Goal: Find specific page/section: Find specific page/section

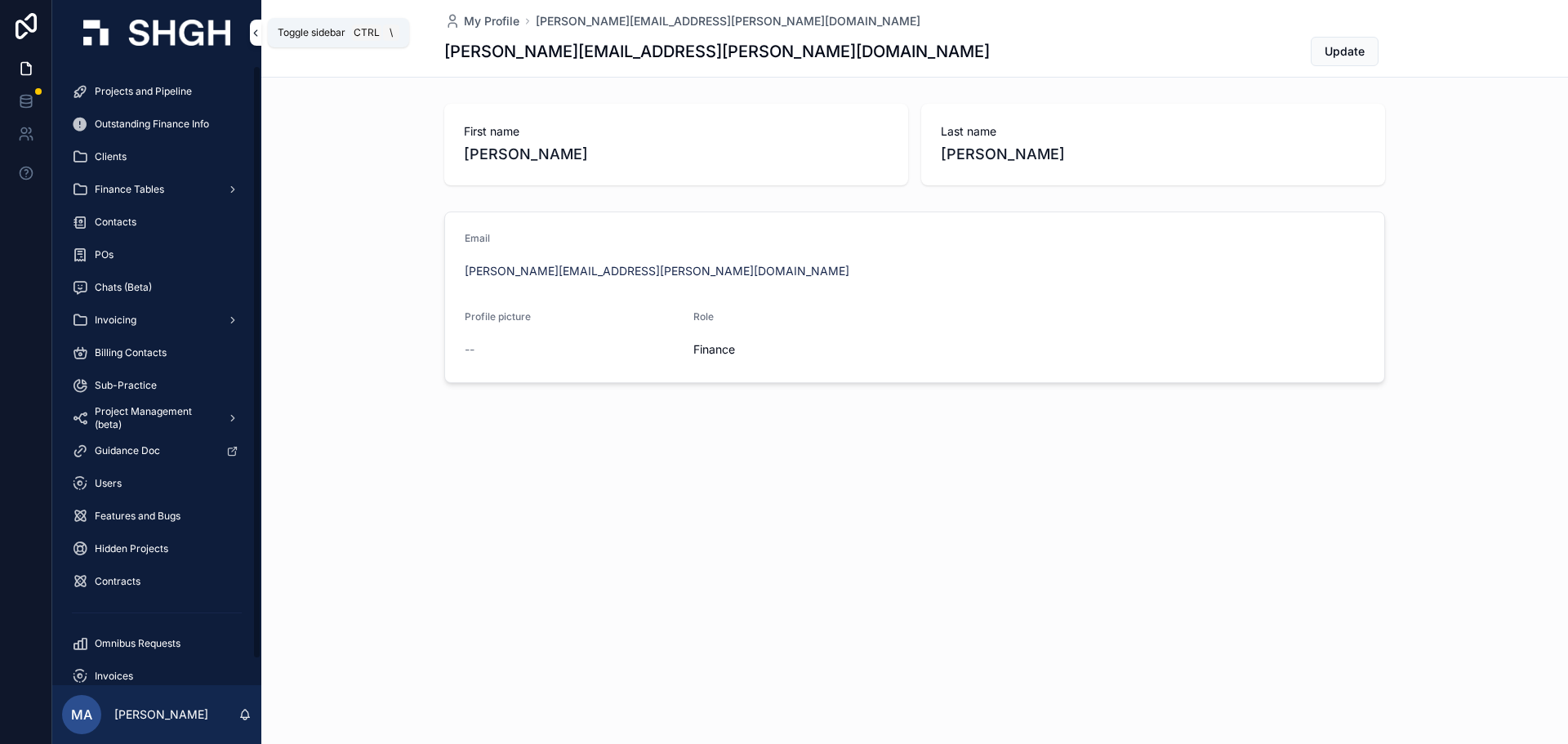
click at [260, 31] on icon "scrollable content" at bounding box center [255, 33] width 11 height 12
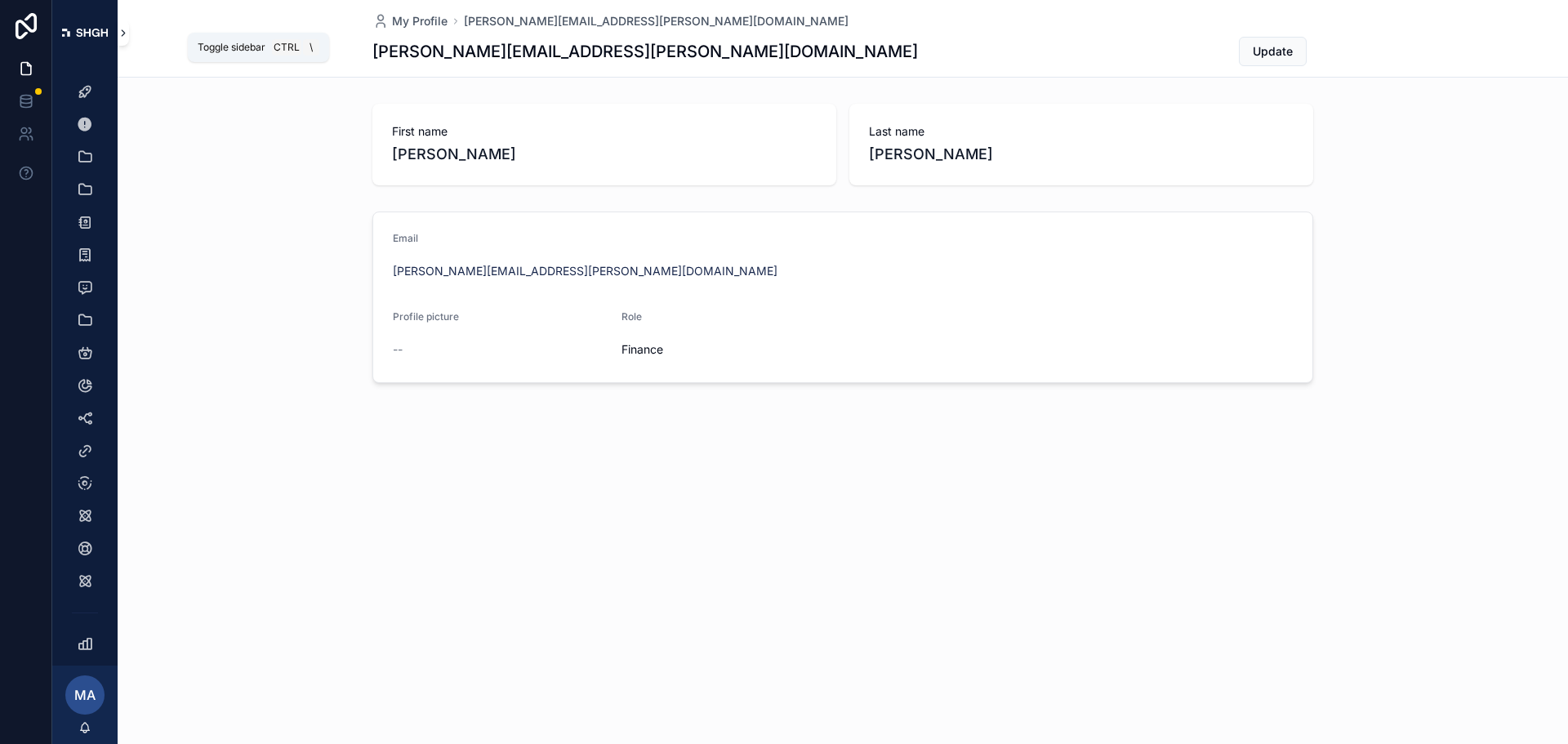
click at [123, 40] on button "scrollable content" at bounding box center [124, 33] width 11 height 26
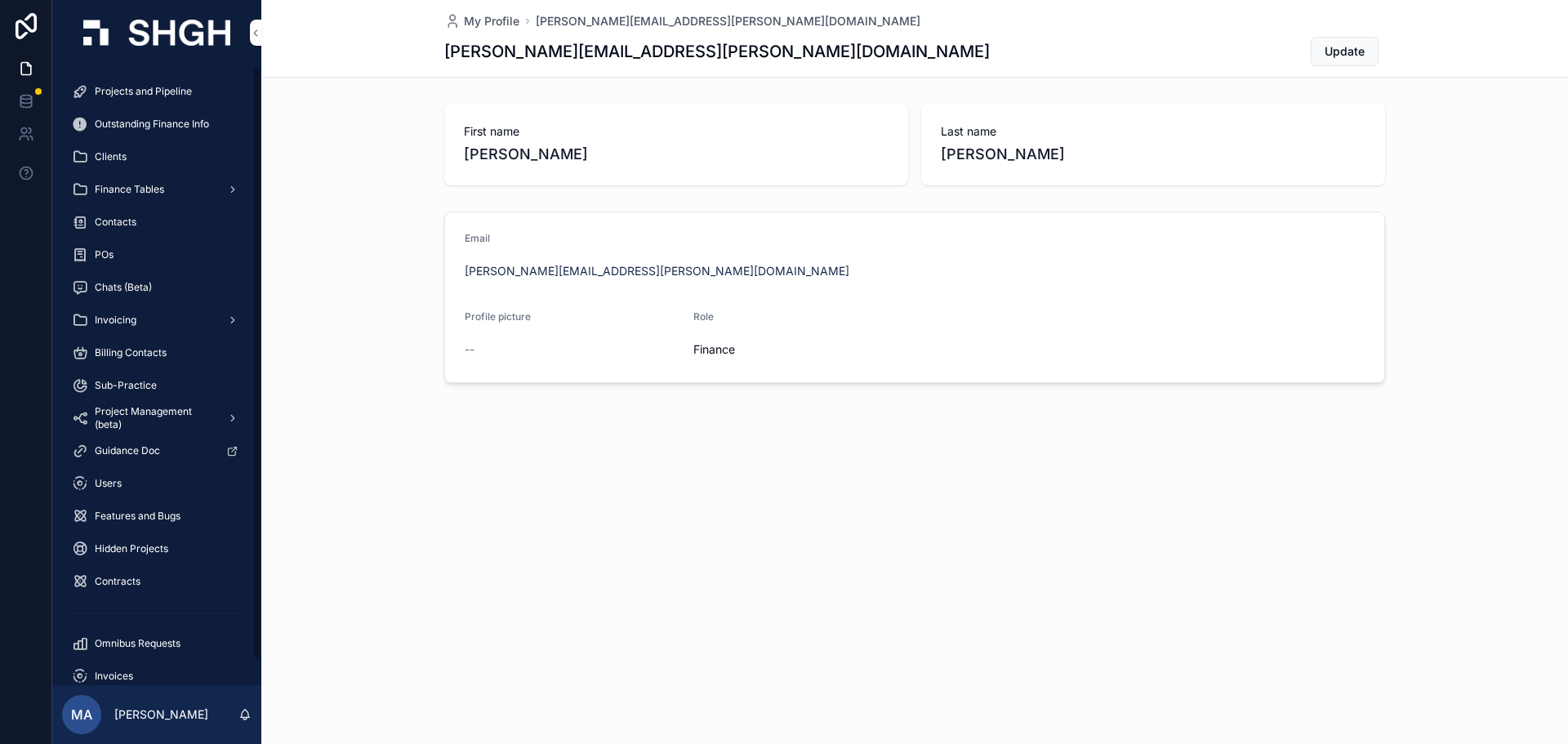
click at [109, 97] on span "Projects and Pipeline" at bounding box center [143, 92] width 97 height 13
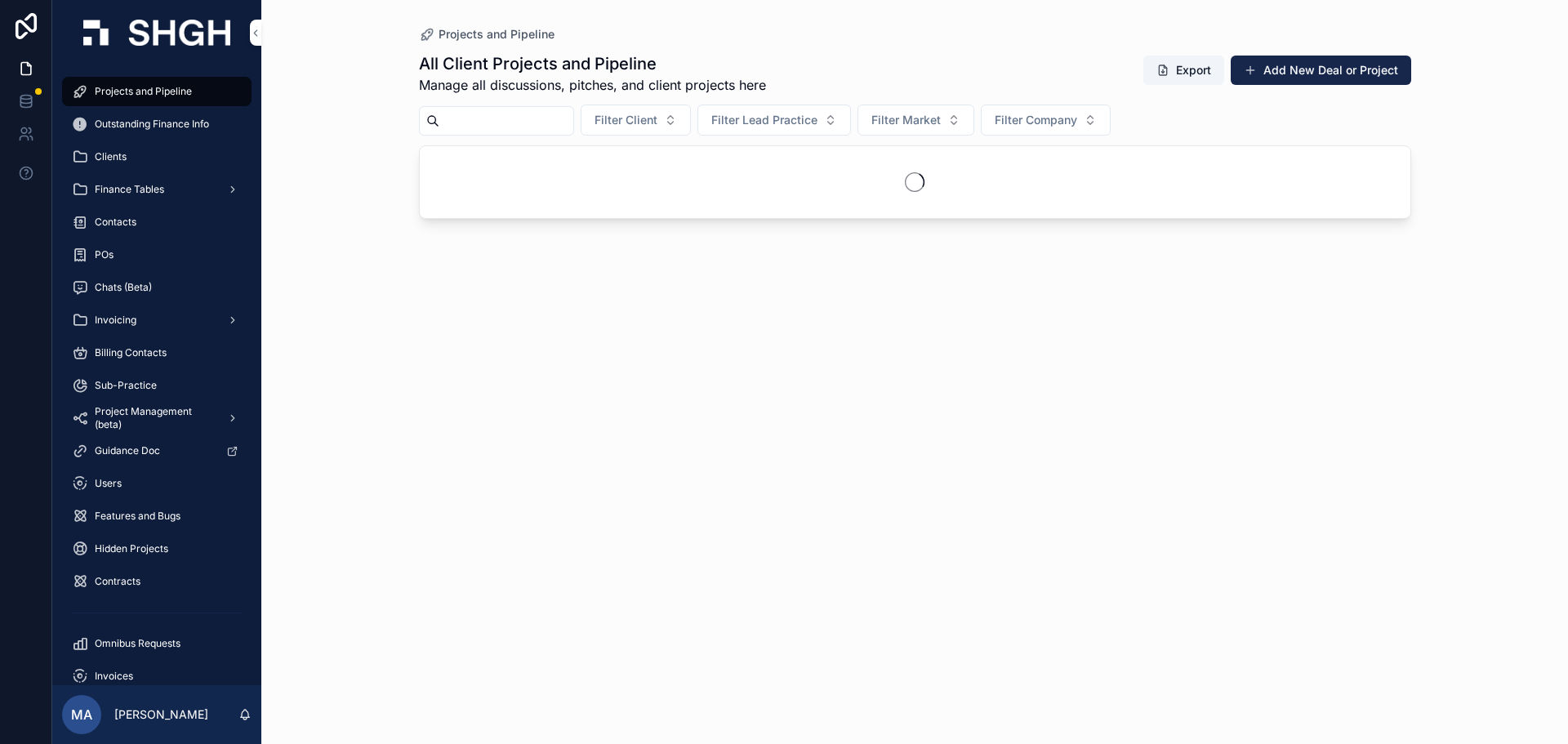
click at [561, 130] on input "scrollable content" at bounding box center [506, 121] width 134 height 23
type input "*****"
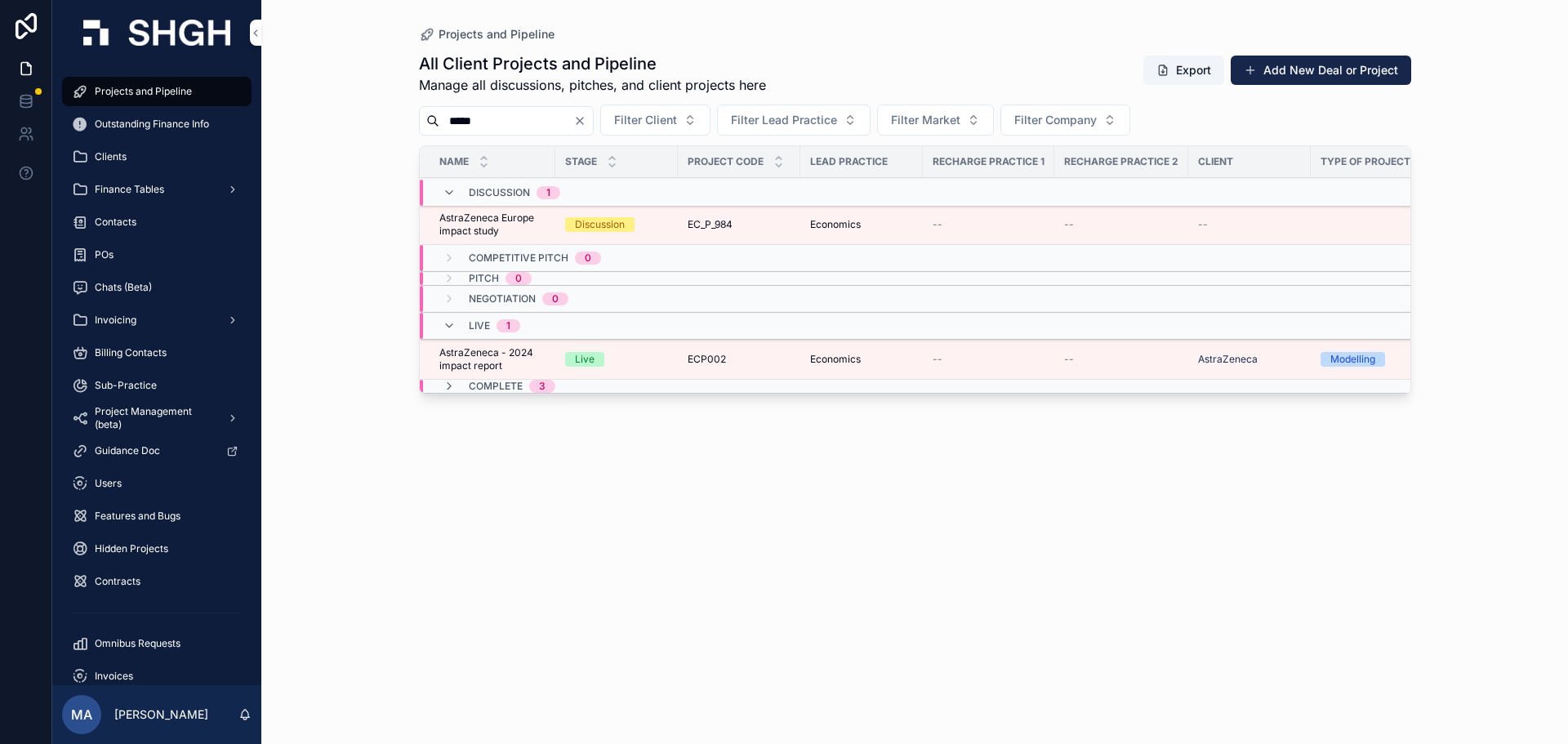
click at [523, 386] on div "Complete 3" at bounding box center [512, 386] width 87 height 13
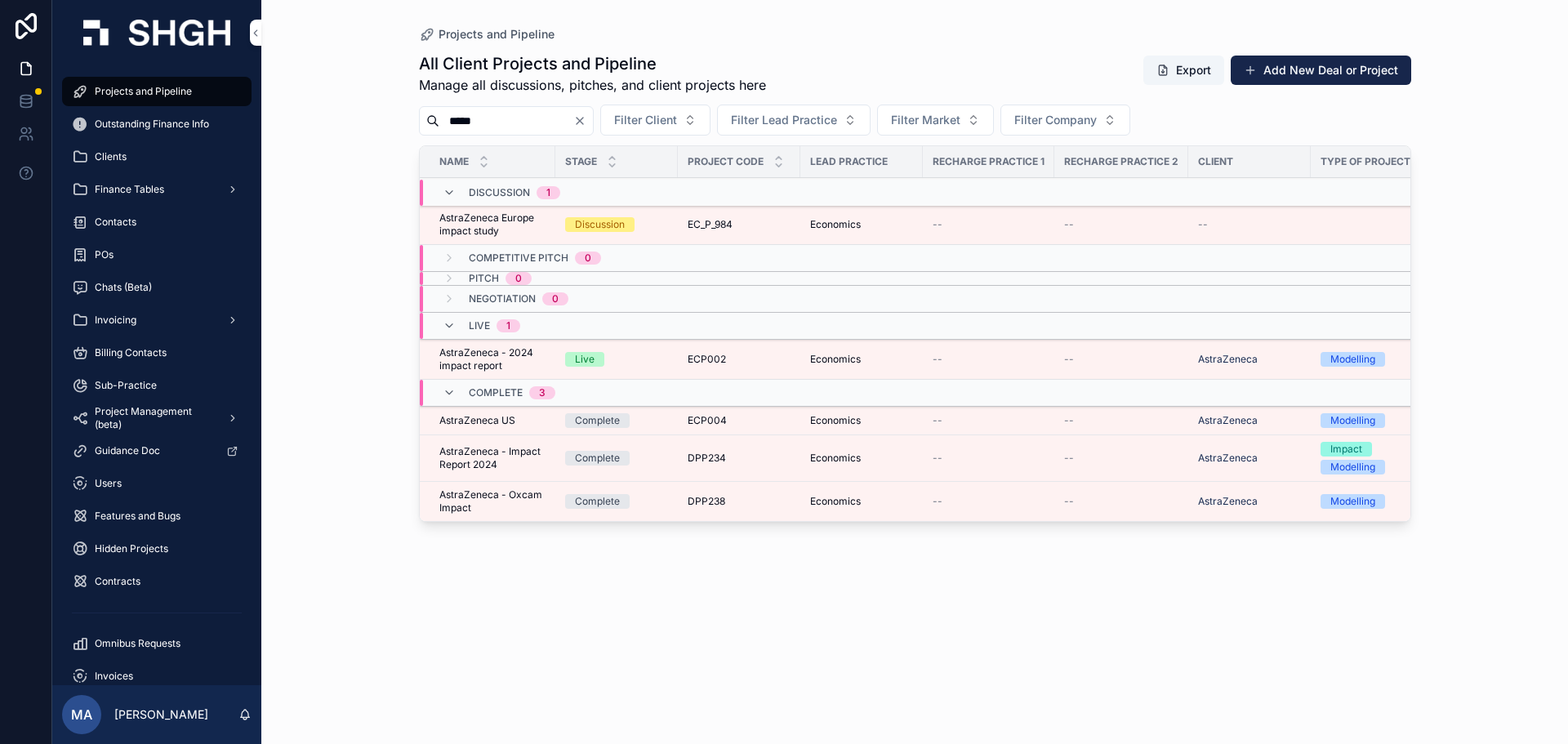
click at [509, 457] on span "AstraZeneca - Impact Report 2024" at bounding box center [492, 458] width 106 height 26
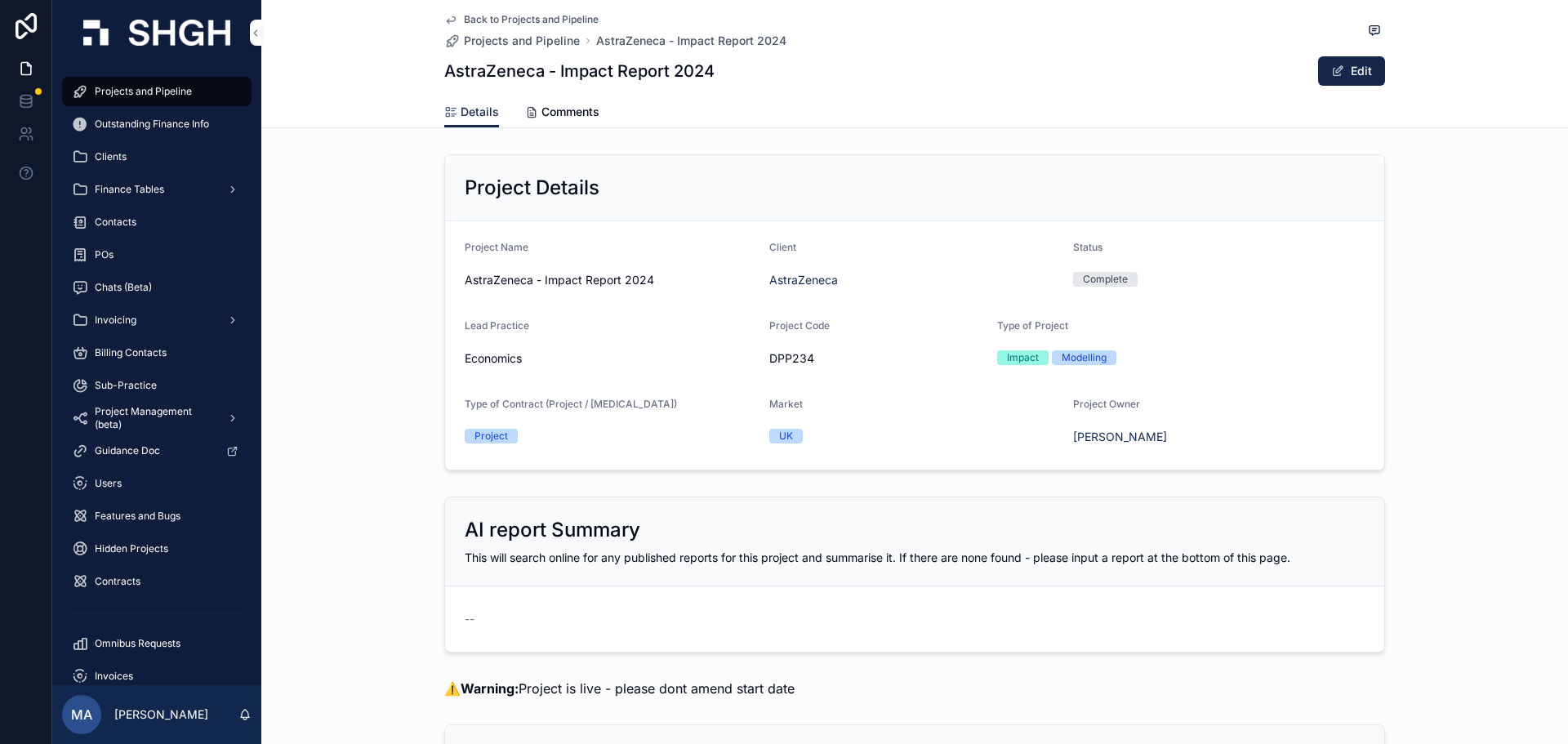
click at [444, 16] on icon "scrollable content" at bounding box center [451, 20] width 13 height 13
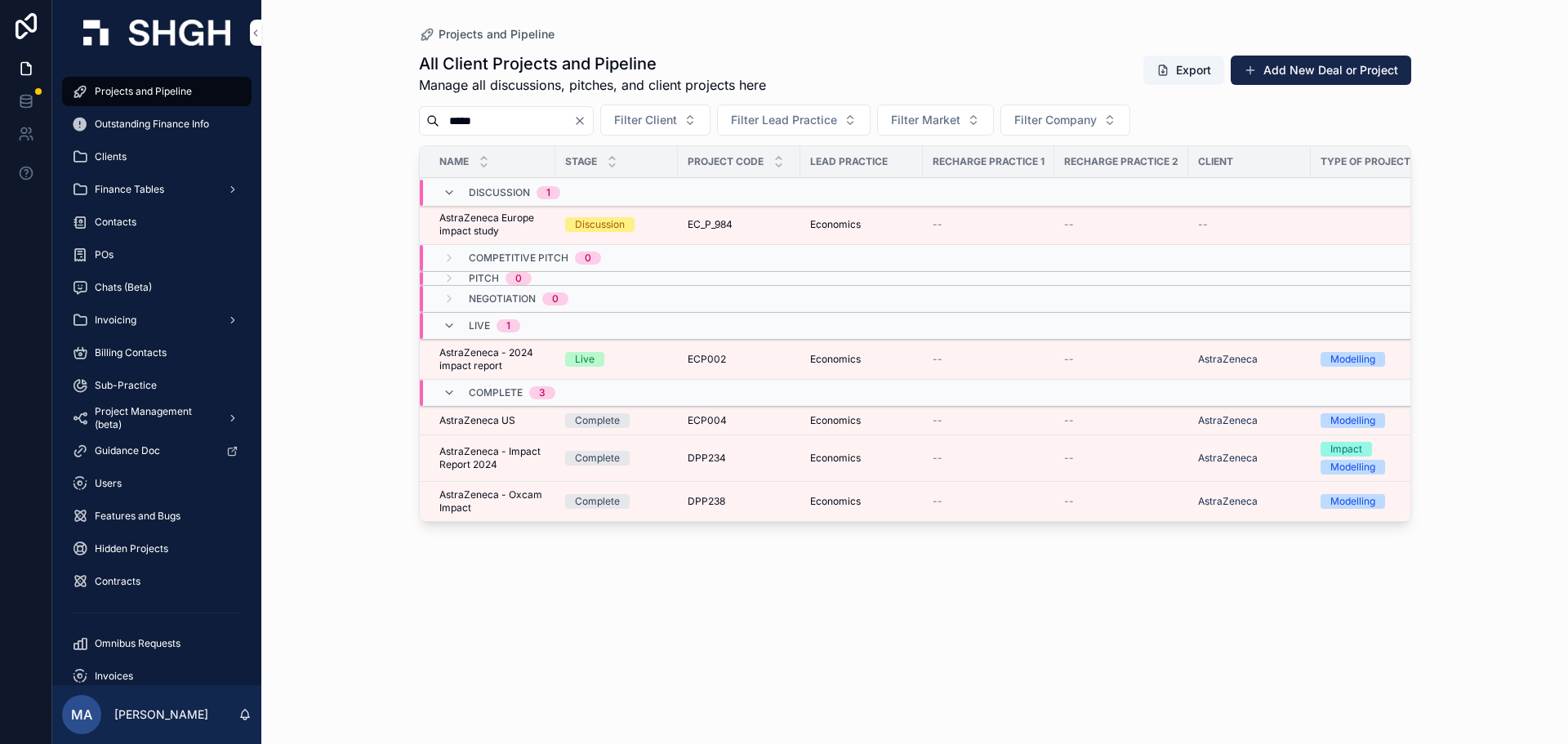
click at [527, 360] on span "AstraZeneca - 2024 impact report" at bounding box center [492, 359] width 106 height 26
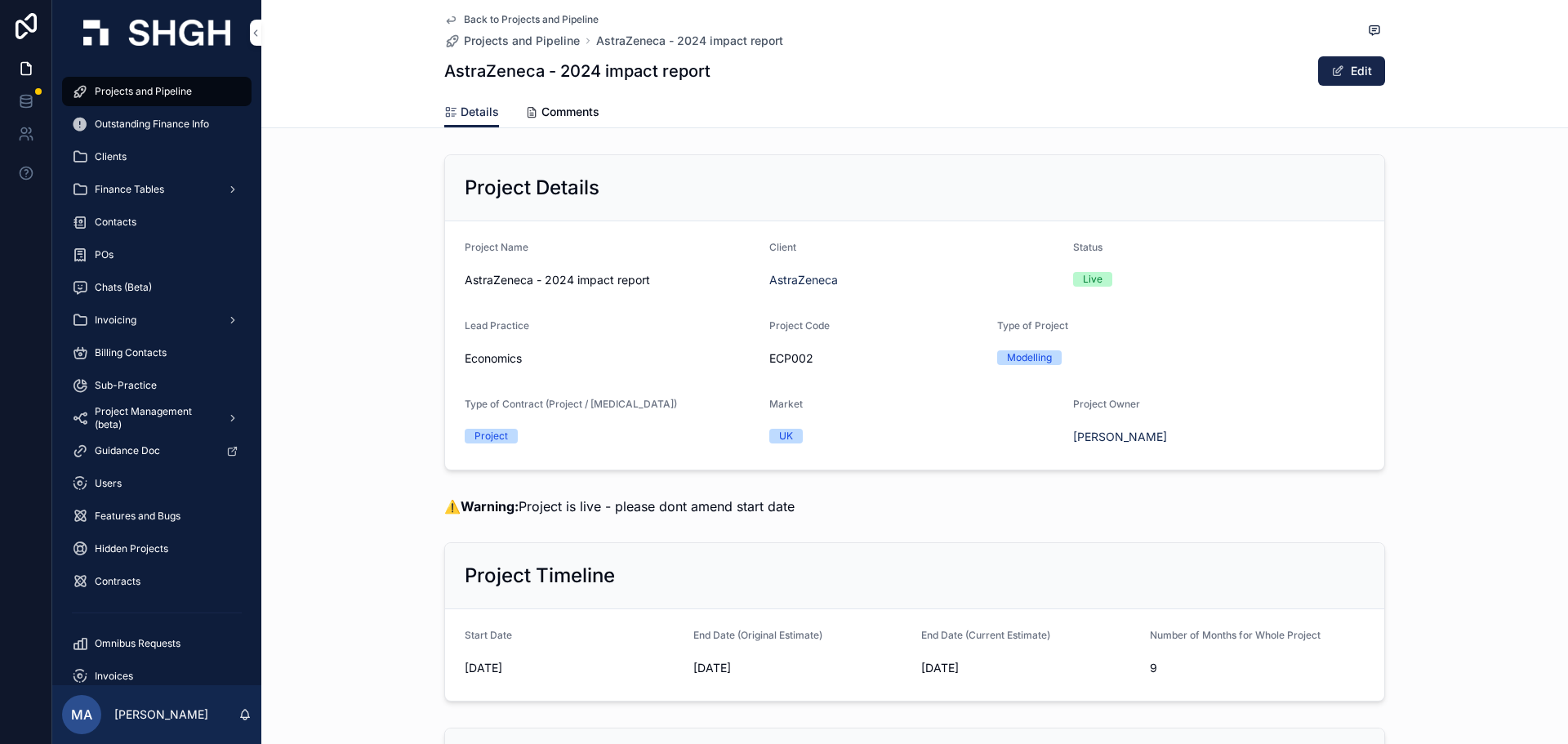
click at [0, 0] on icon "scrollable content" at bounding box center [0, 0] width 0 height 0
click at [444, 16] on icon "scrollable content" at bounding box center [451, 20] width 13 height 13
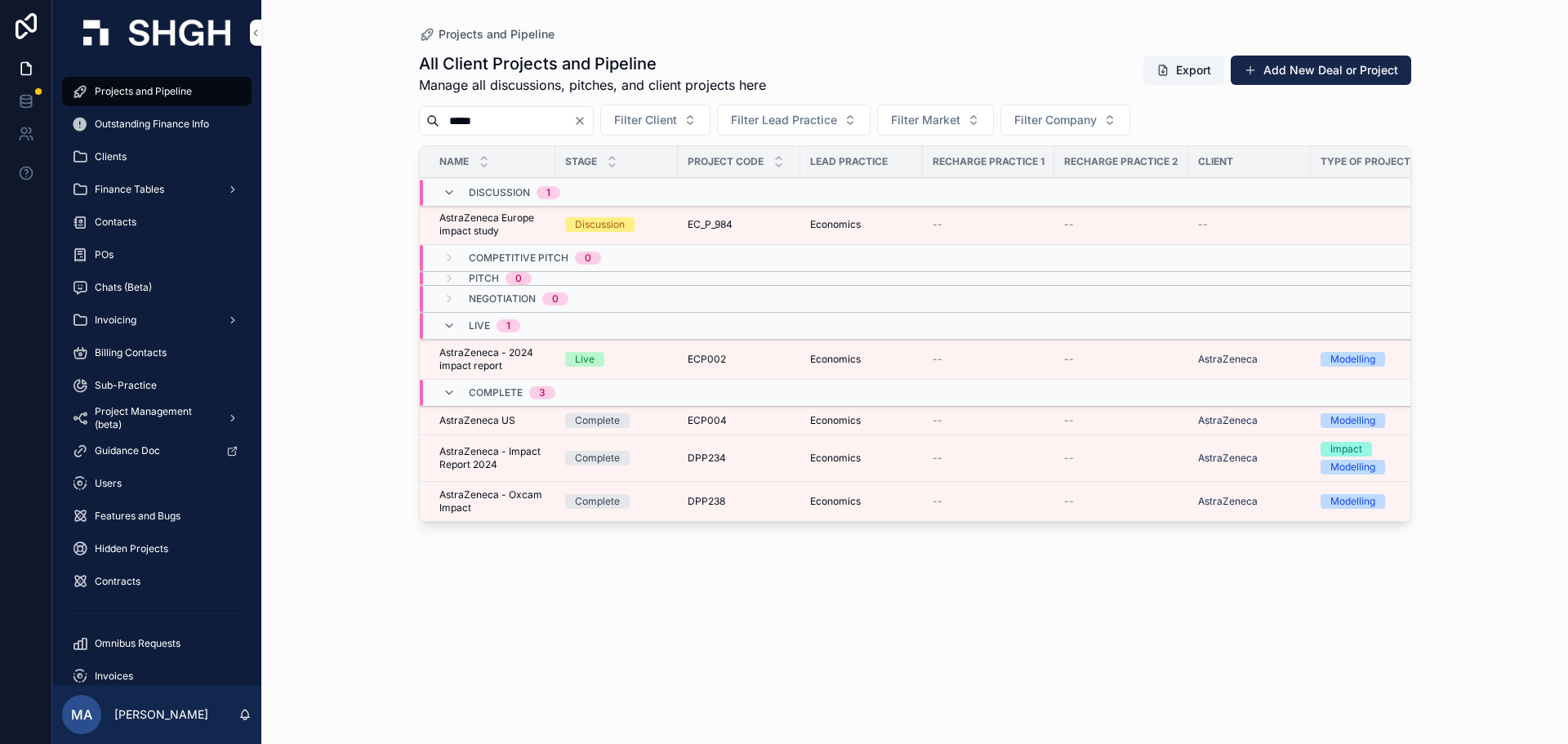
click at [484, 454] on span "AstraZeneca - Impact Report 2024" at bounding box center [492, 458] width 106 height 26
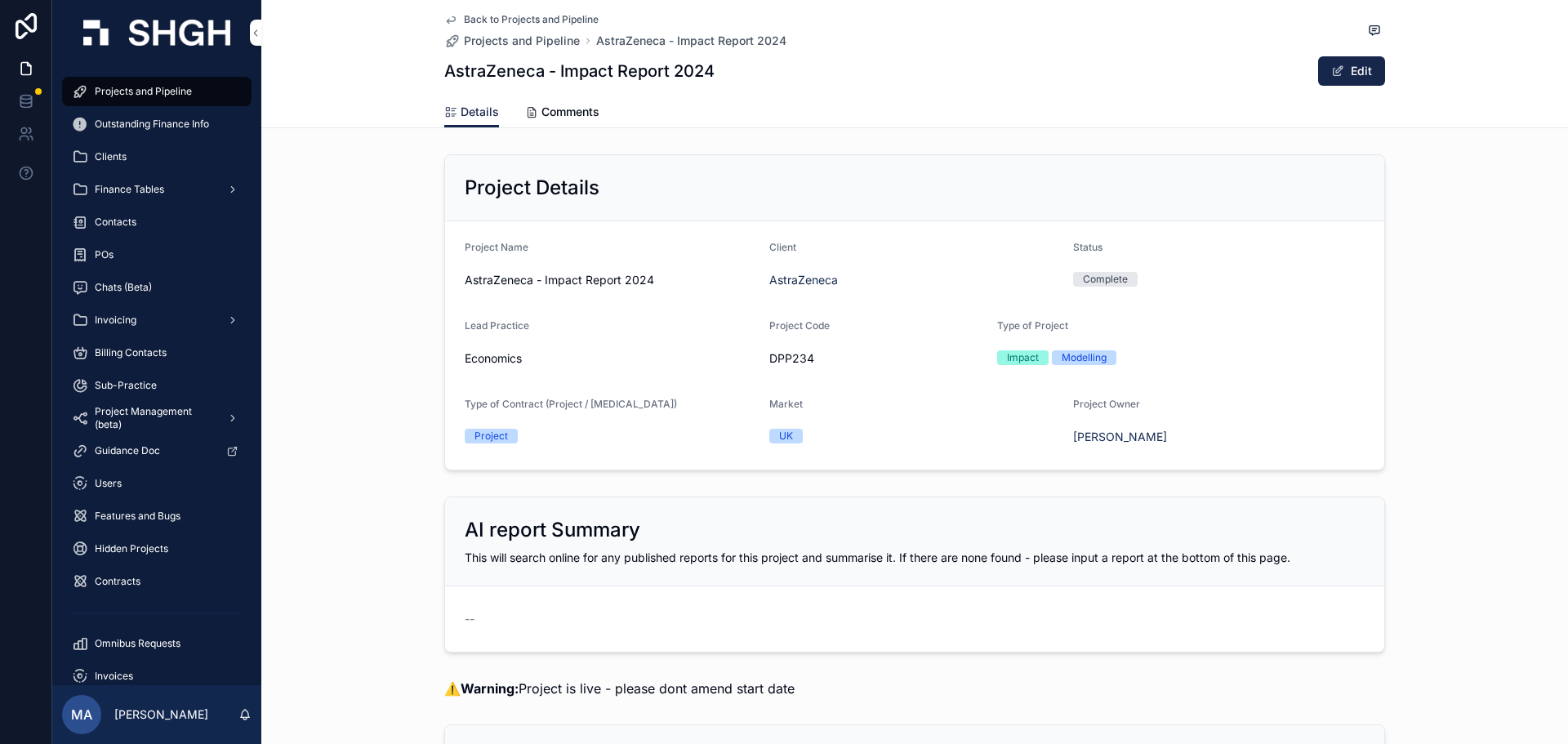
click at [0, 0] on icon "scrollable content" at bounding box center [0, 0] width 0 height 0
click at [354, 408] on div "Project Details Project Name AstraZeneca - Impact Report 2024 Client AstraZenec…" at bounding box center [914, 313] width 1306 height 329
click at [425, 376] on div "Project Details Project Name AstraZeneca - Impact Report 2024 Client AstraZenec…" at bounding box center [914, 313] width 1306 height 329
